Goal: Information Seeking & Learning: Find specific fact

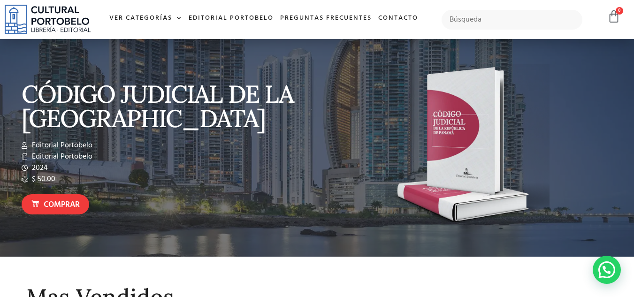
click at [469, 104] on img at bounding box center [467, 147] width 164 height 167
click at [475, 19] on input "text" at bounding box center [512, 20] width 141 height 20
type input "familia"
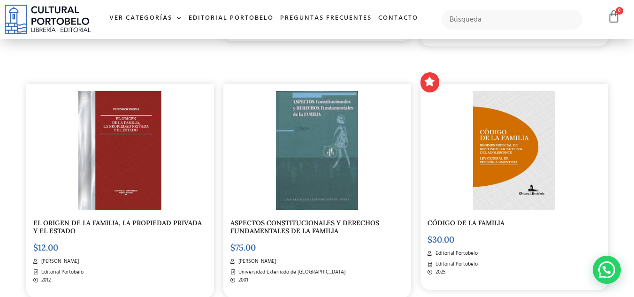
scroll to position [493, 0]
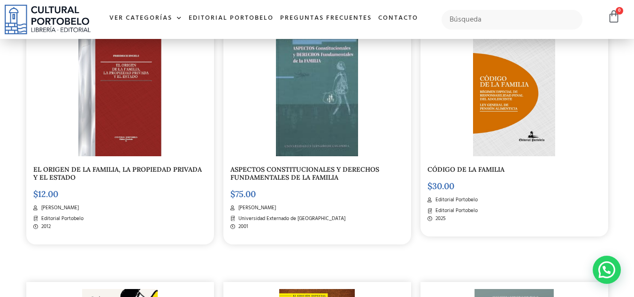
click at [528, 88] on img at bounding box center [514, 97] width 82 height 119
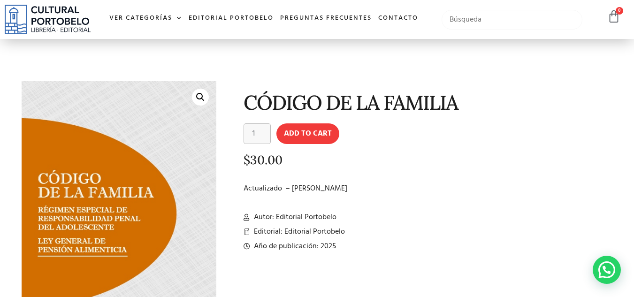
click at [465, 20] on input "text" at bounding box center [512, 20] width 141 height 20
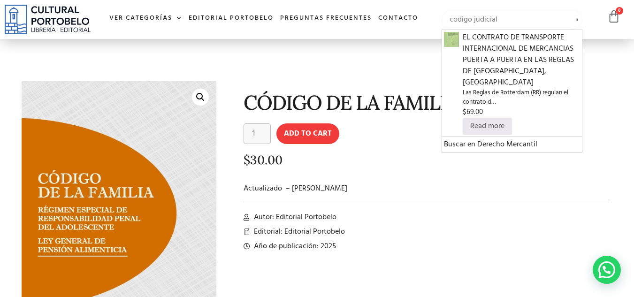
type input "codigo judicial"
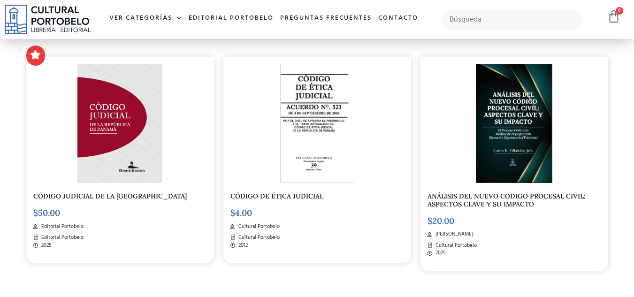
scroll to position [228, 0]
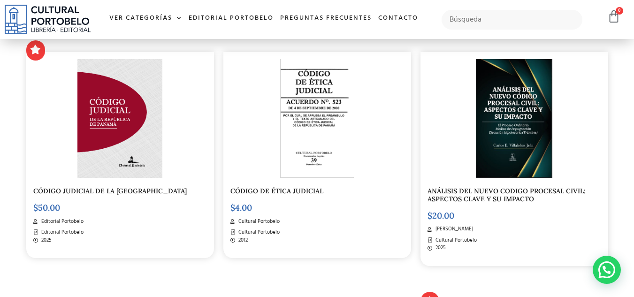
click at [130, 150] on img at bounding box center [119, 118] width 85 height 119
